Goal: Book appointment/travel/reservation

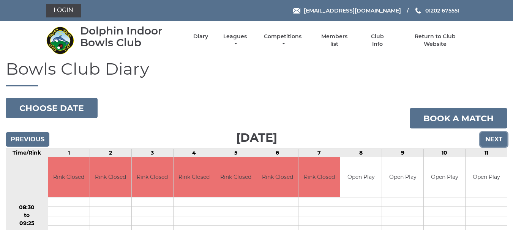
click at [488, 142] on input "Next" at bounding box center [493, 139] width 27 height 14
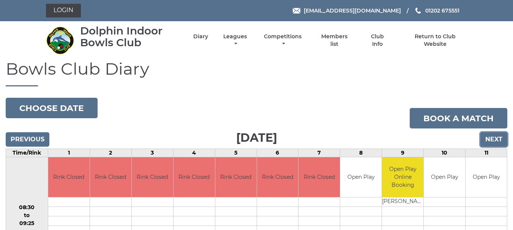
click at [488, 142] on input "Next" at bounding box center [493, 139] width 27 height 14
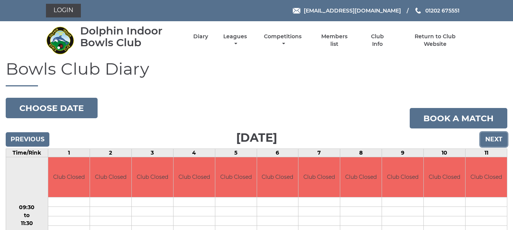
click at [488, 142] on input "Next" at bounding box center [493, 139] width 27 height 14
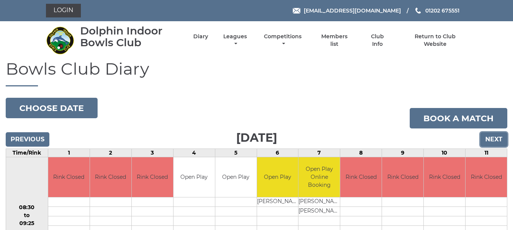
click at [488, 142] on input "Next" at bounding box center [493, 139] width 27 height 14
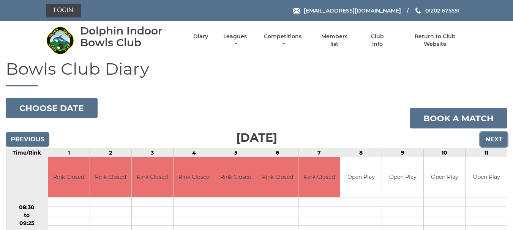
click at [488, 142] on input "Next" at bounding box center [493, 139] width 27 height 14
